Goal: Transaction & Acquisition: Purchase product/service

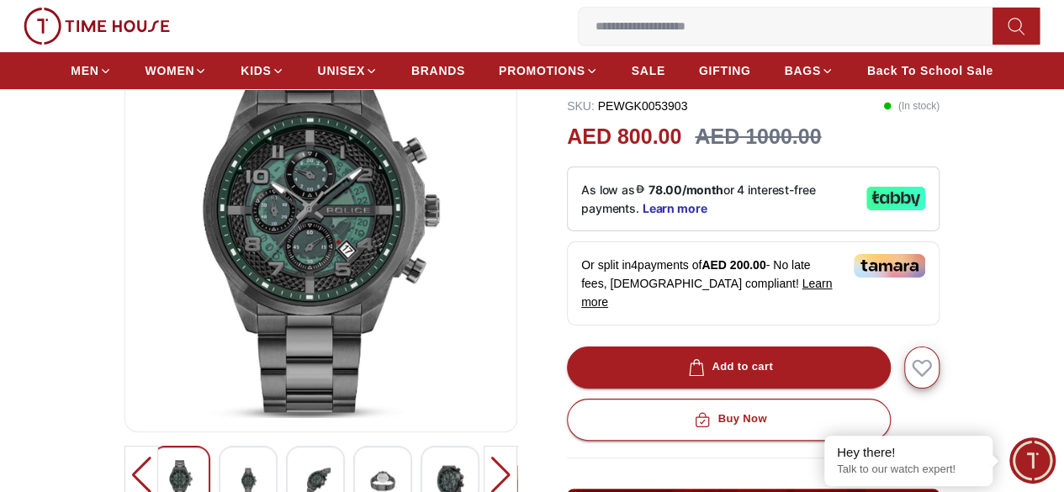
scroll to position [262, 0]
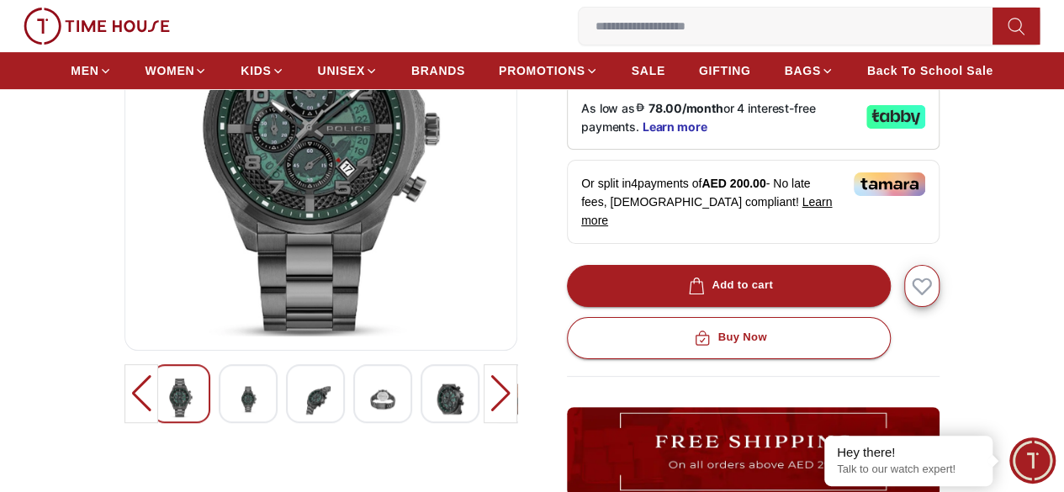
click at [307, 188] on img at bounding box center [321, 135] width 364 height 404
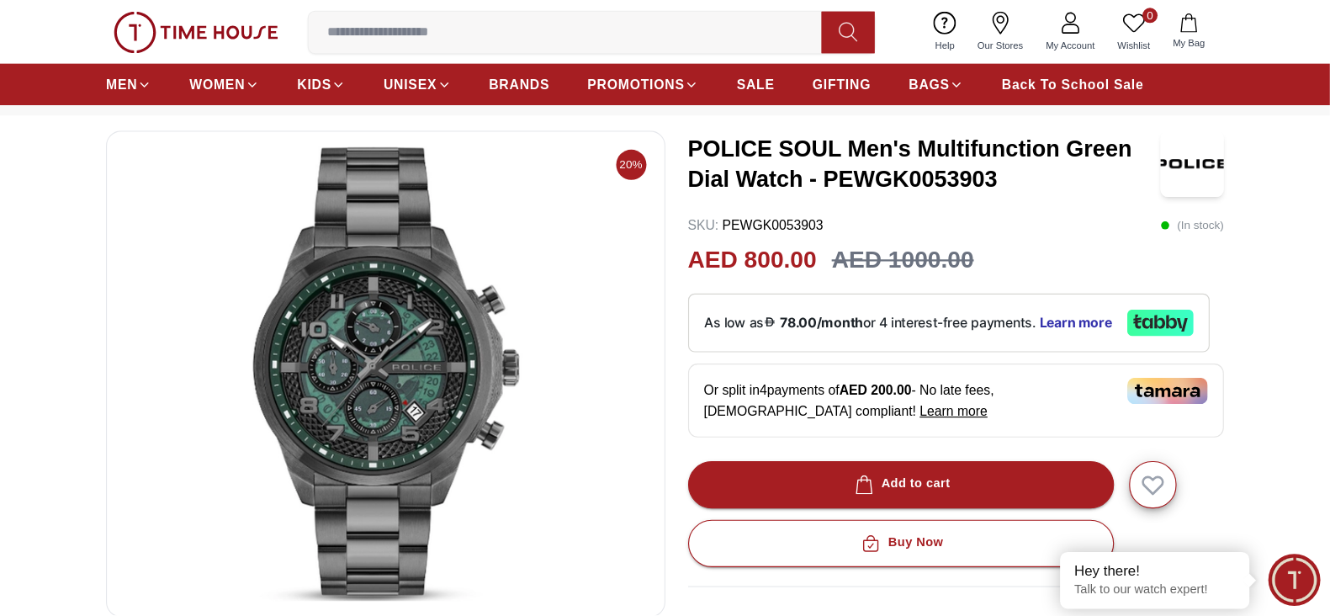
scroll to position [70, 0]
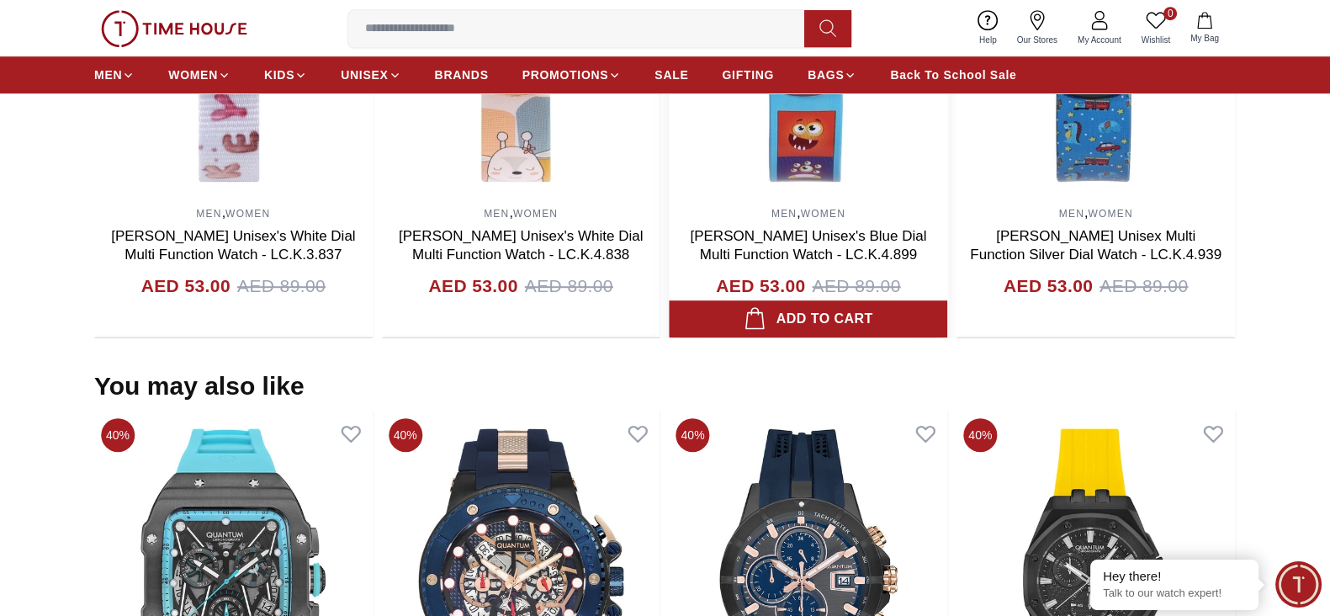
scroll to position [1509, 0]
